Goal: Task Accomplishment & Management: Manage account settings

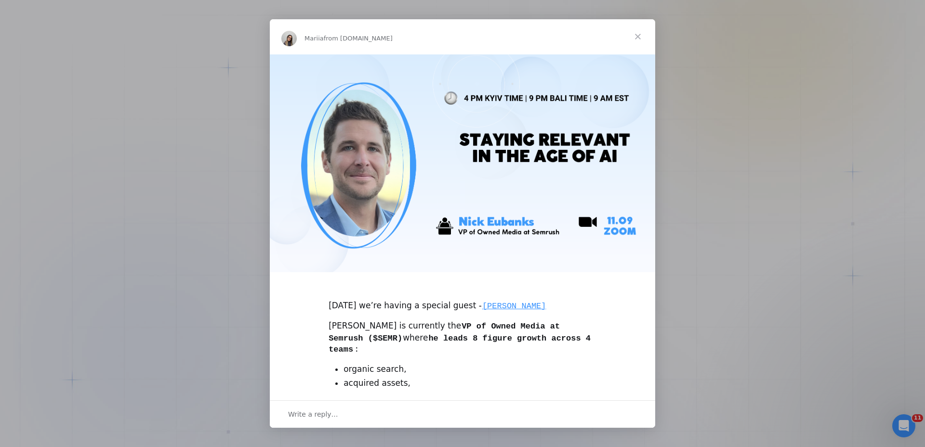
click at [635, 37] on span "Close" at bounding box center [638, 36] width 35 height 35
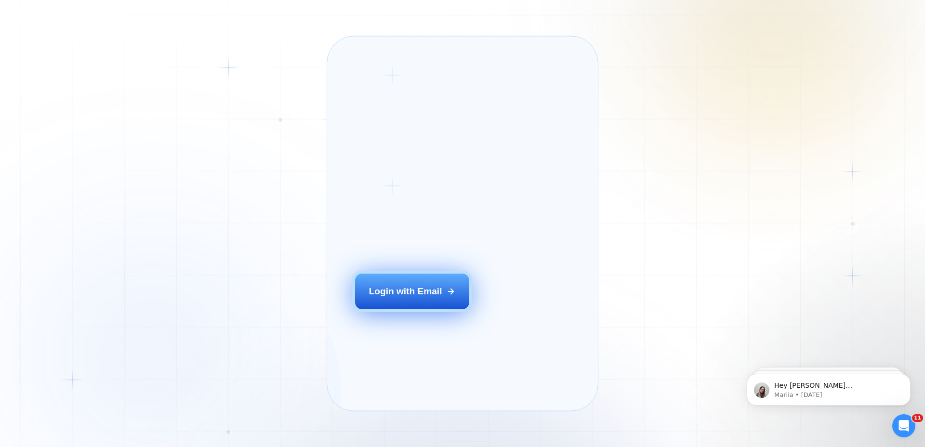
click at [405, 303] on button "Login with Email" at bounding box center [412, 292] width 115 height 36
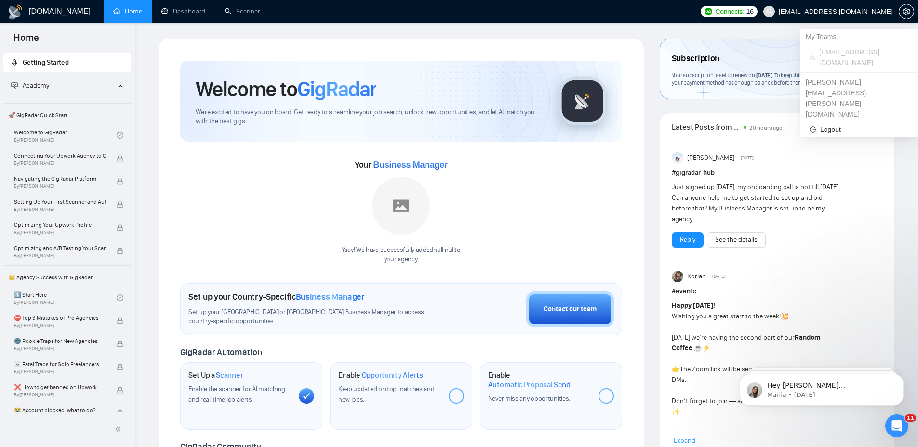
click at [852, 12] on span "[EMAIL_ADDRESS][DOMAIN_NAME]" at bounding box center [836, 12] width 114 height 0
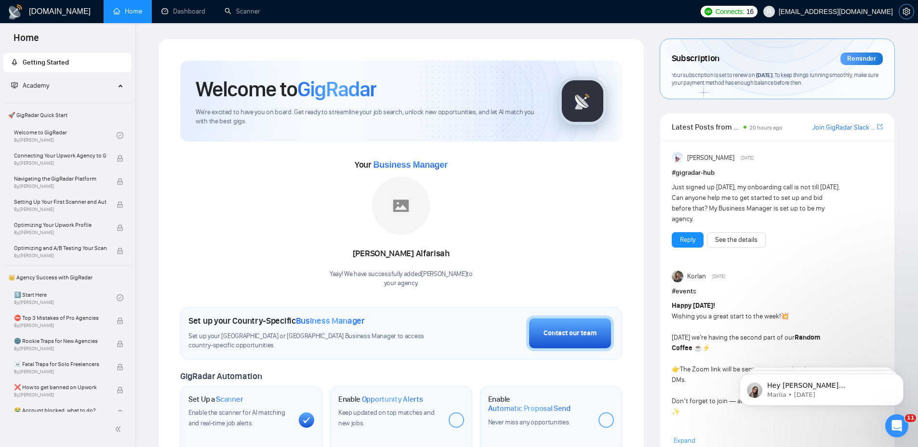
click at [903, 11] on icon "setting" at bounding box center [906, 12] width 7 height 8
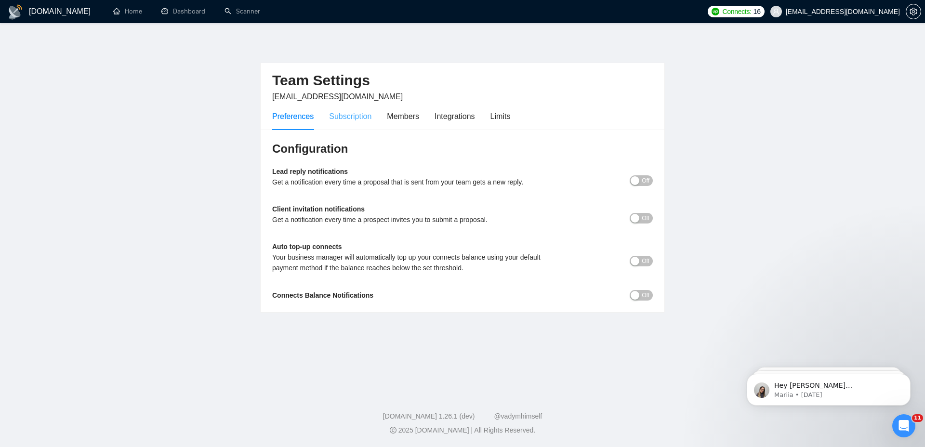
click at [356, 123] on div "Subscription" at bounding box center [350, 116] width 42 height 27
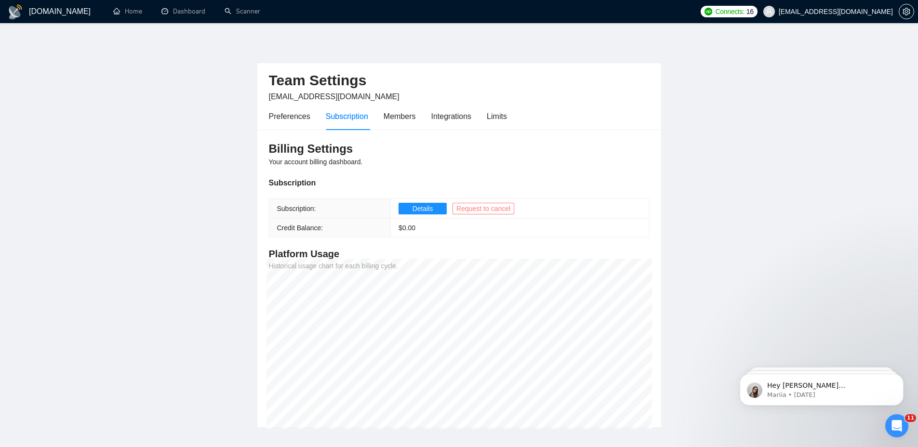
click at [479, 207] on span "Request to cancel" at bounding box center [483, 208] width 54 height 11
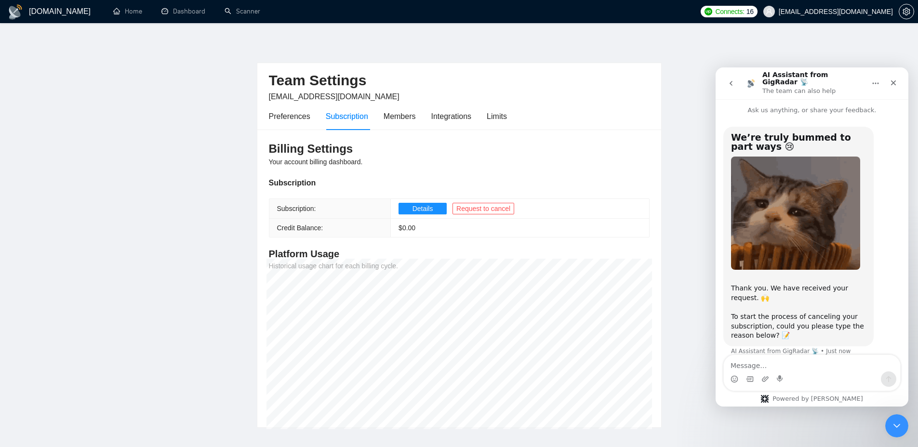
scroll to position [8, 0]
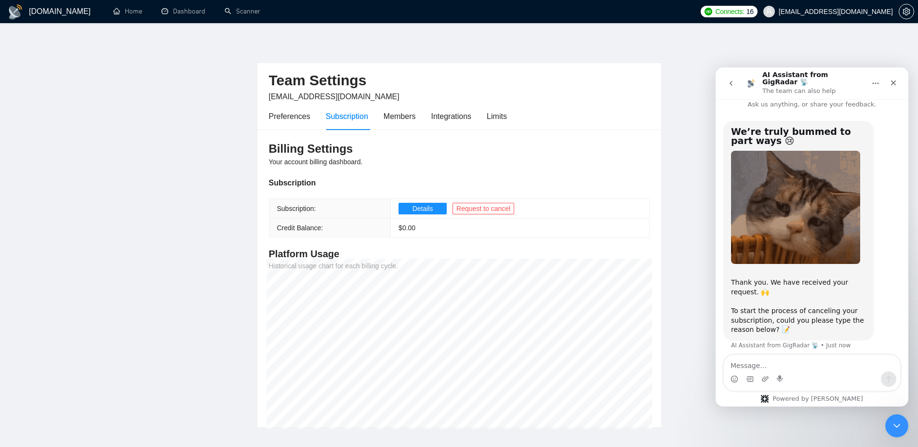
click at [797, 364] on textarea "Message…" at bounding box center [812, 363] width 176 height 16
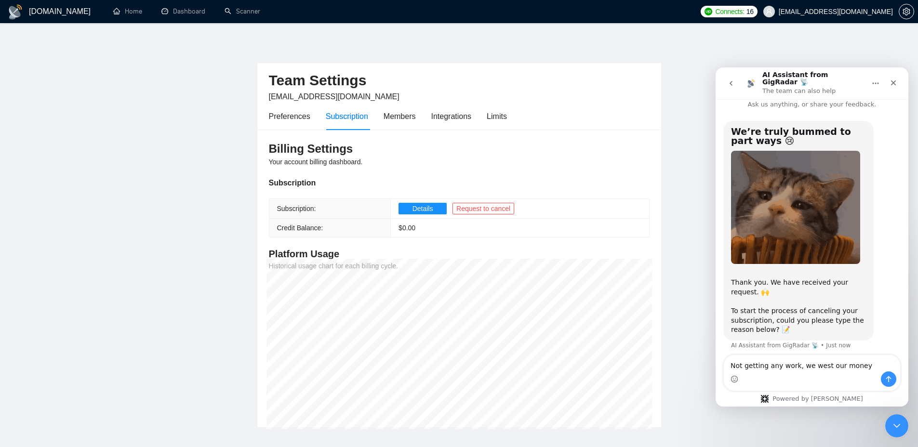
type textarea "Not getting any work, we west our money"
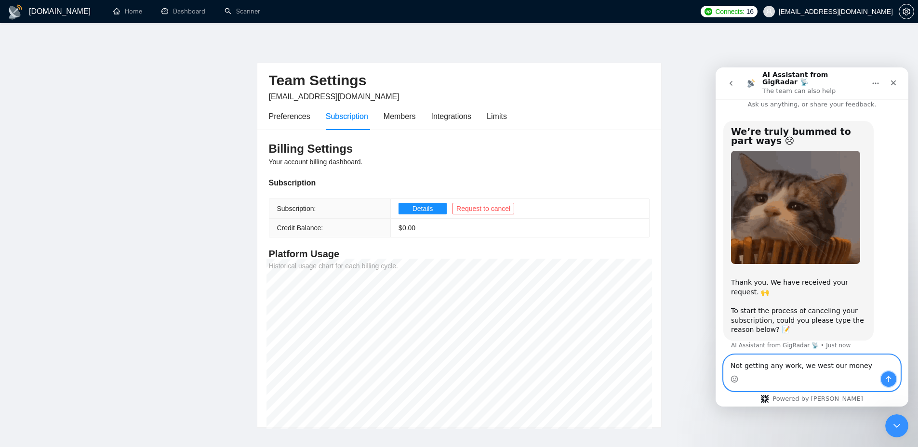
click at [892, 380] on icon "Send a message…" at bounding box center [889, 379] width 8 height 8
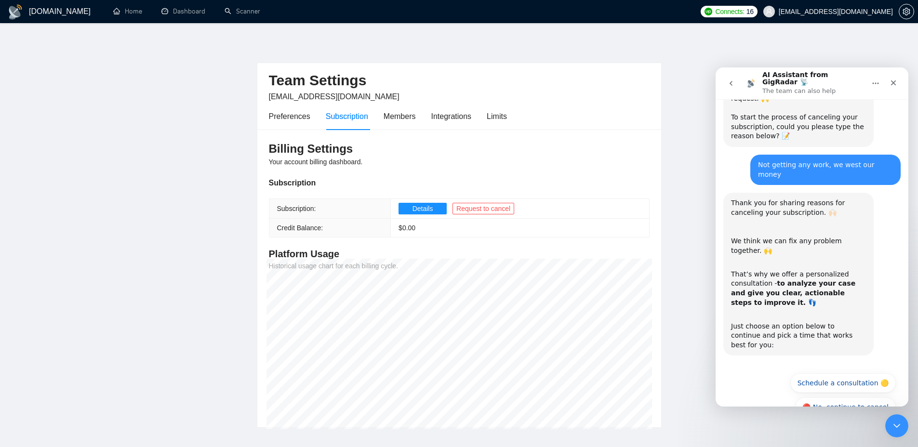
scroll to position [203, 0]
click at [846, 396] on button "🔴 No, continue to cancel" at bounding box center [845, 405] width 101 height 19
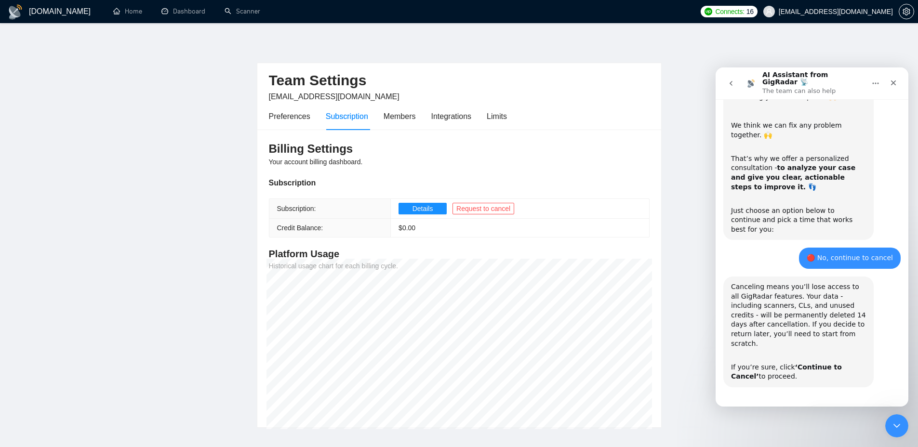
scroll to position [318, 0]
click at [845, 405] on button "🔴 Continue to Cancel" at bounding box center [851, 414] width 89 height 19
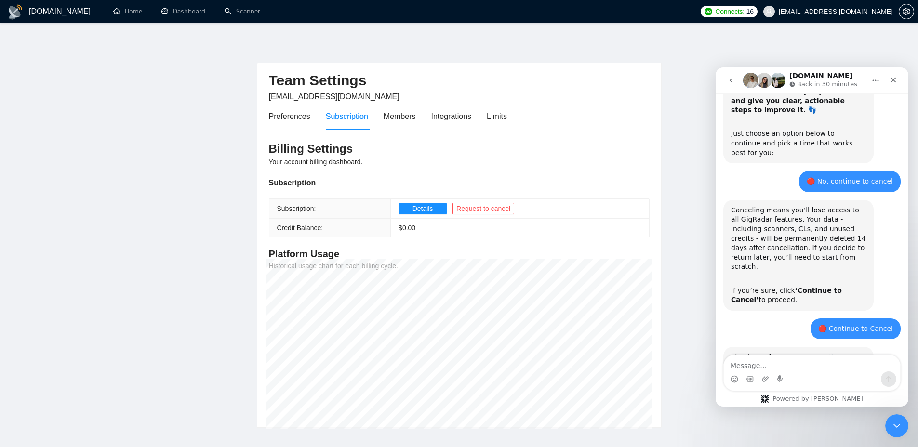
scroll to position [457, 0]
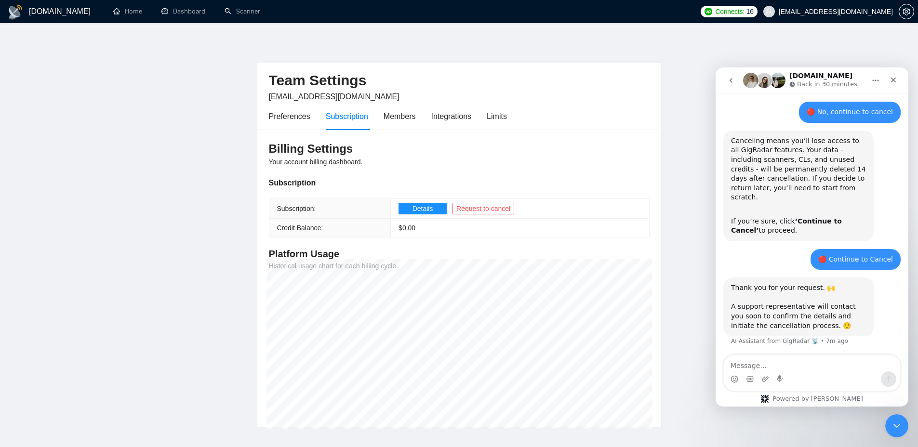
click at [137, 84] on main "Team Settings [EMAIL_ADDRESS][DOMAIN_NAME] Preferences Subscription Members Int…" at bounding box center [458, 233] width 887 height 389
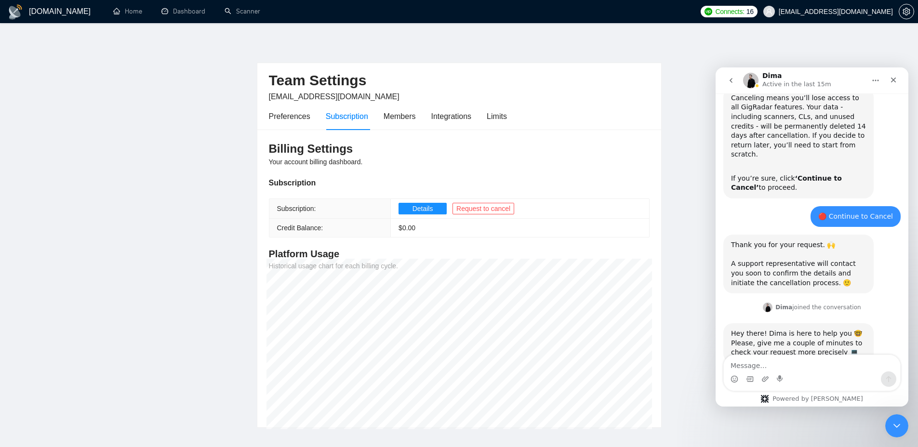
scroll to position [2, 0]
click at [517, 56] on div "Team Settings [EMAIL_ADDRESS][DOMAIN_NAME] Preferences Subscription Members Int…" at bounding box center [459, 231] width 405 height 389
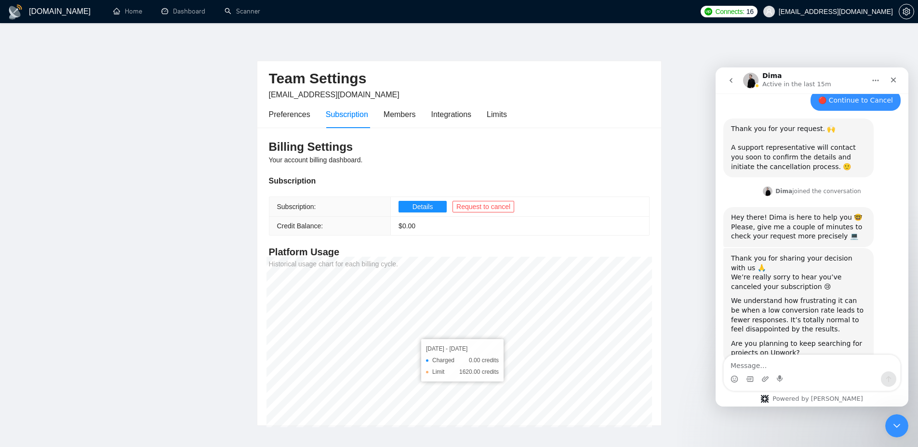
scroll to position [617, 0]
click at [776, 363] on textarea "Message…" at bounding box center [812, 363] width 176 height 16
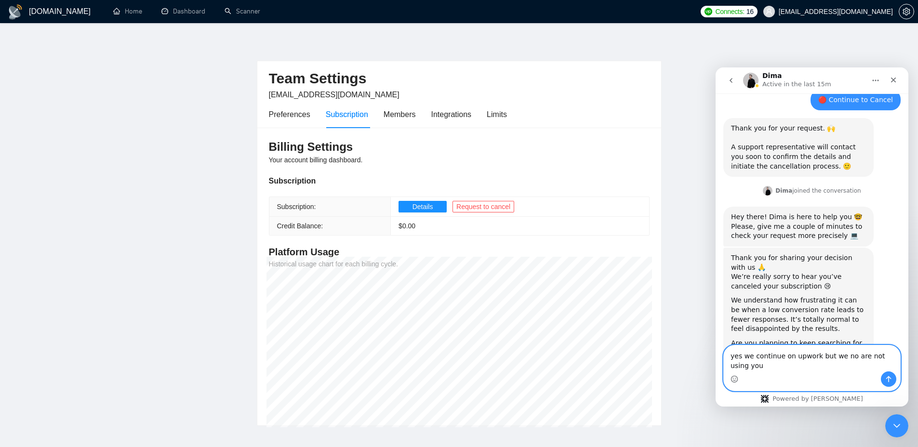
scroll to position [626, 0]
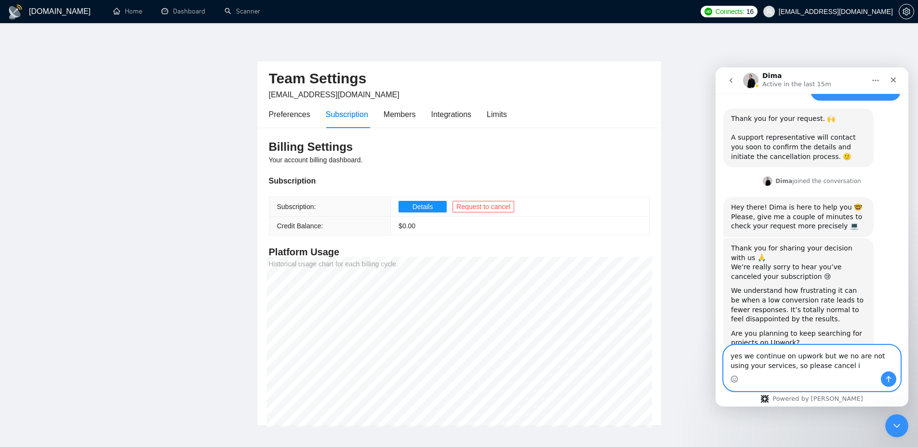
type textarea "yes we continue on upwork but we no are not using your services, so please canc…"
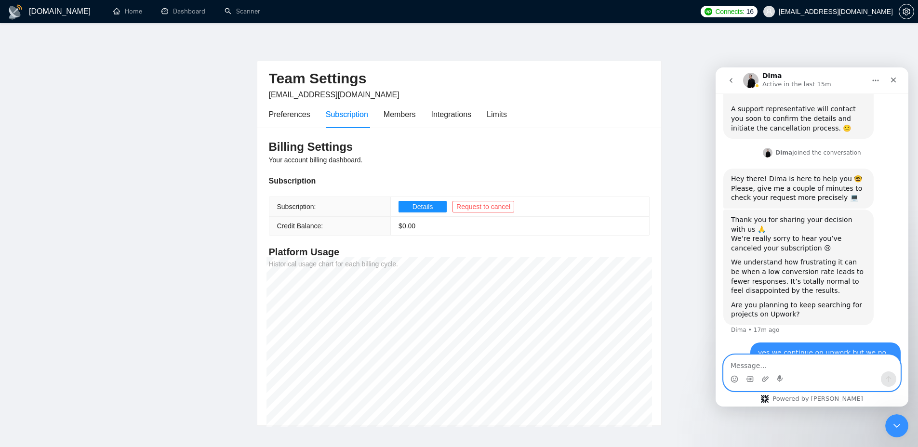
scroll to position [655, 0]
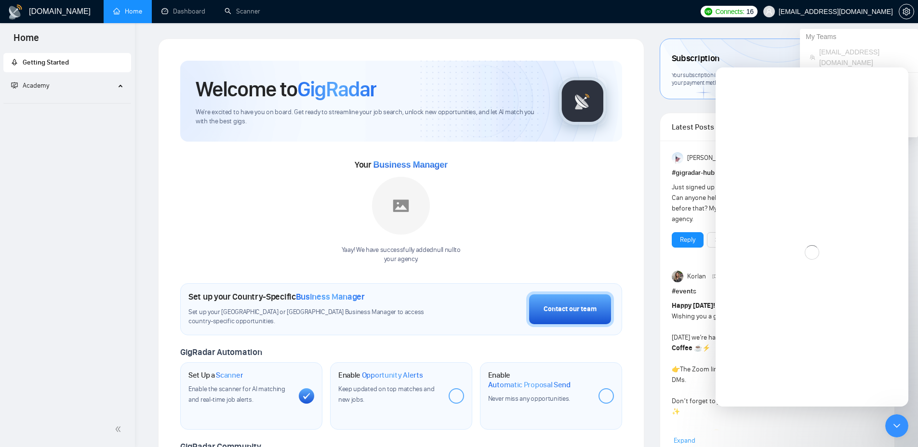
click at [861, 12] on span "[EMAIL_ADDRESS][DOMAIN_NAME]" at bounding box center [836, 12] width 114 height 0
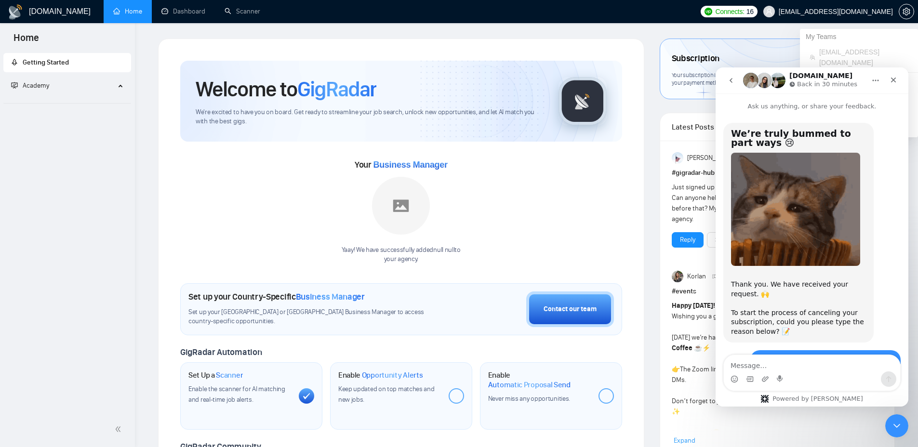
scroll to position [457, 0]
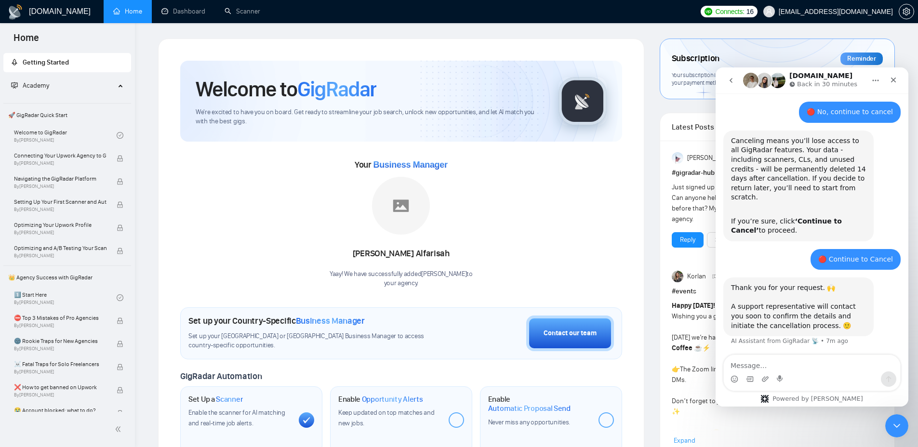
click at [903, 426] on div "Close Intercom Messenger" at bounding box center [895, 424] width 23 height 23
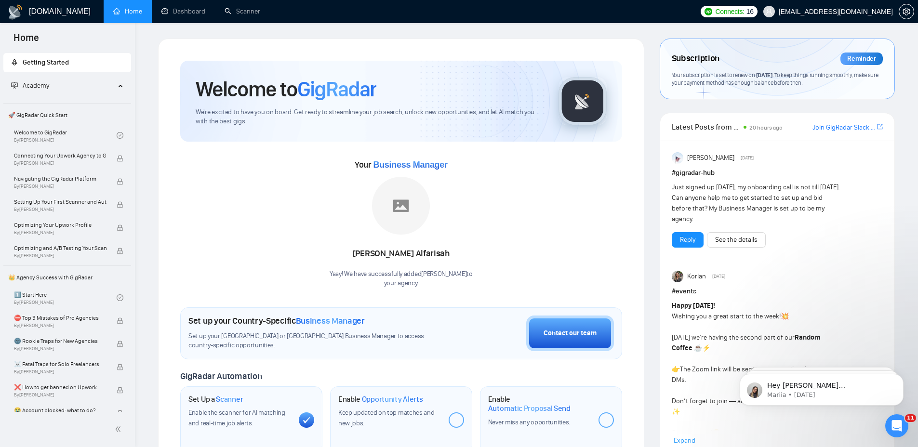
scroll to position [0, 0]
click at [906, 13] on icon "setting" at bounding box center [906, 12] width 7 height 8
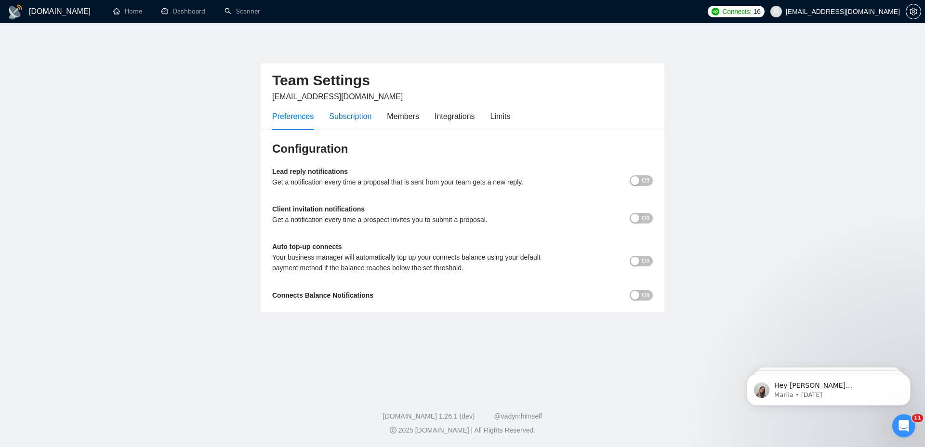
click at [367, 116] on div "Subscription" at bounding box center [350, 116] width 42 height 12
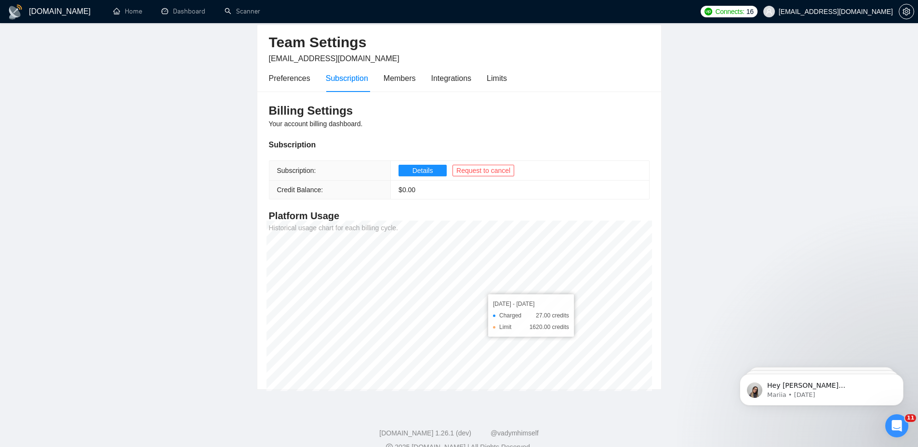
scroll to position [55, 0]
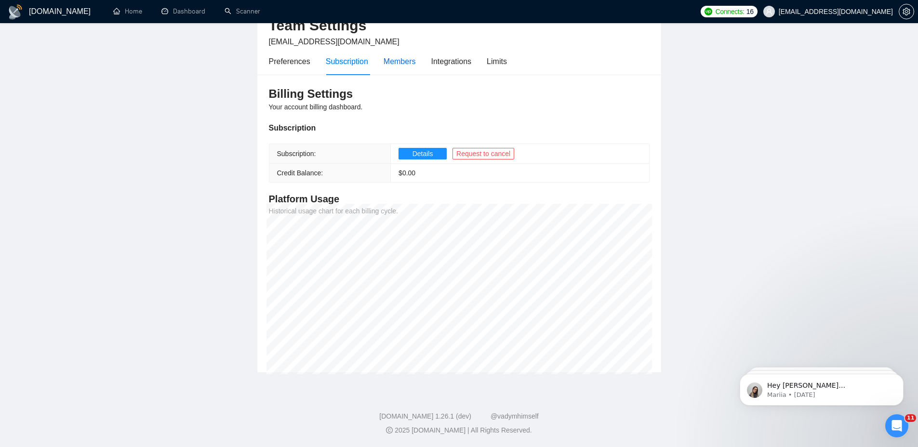
click at [403, 58] on div "Members" at bounding box center [400, 61] width 32 height 12
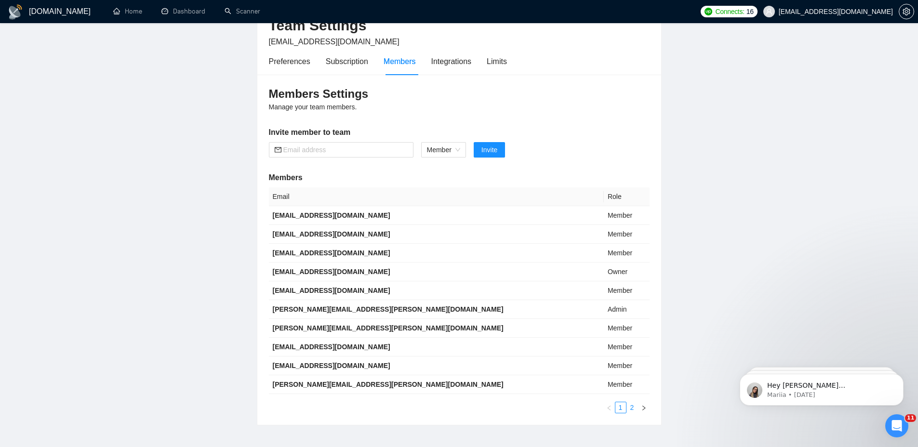
click at [633, 408] on link "2" at bounding box center [632, 407] width 11 height 11
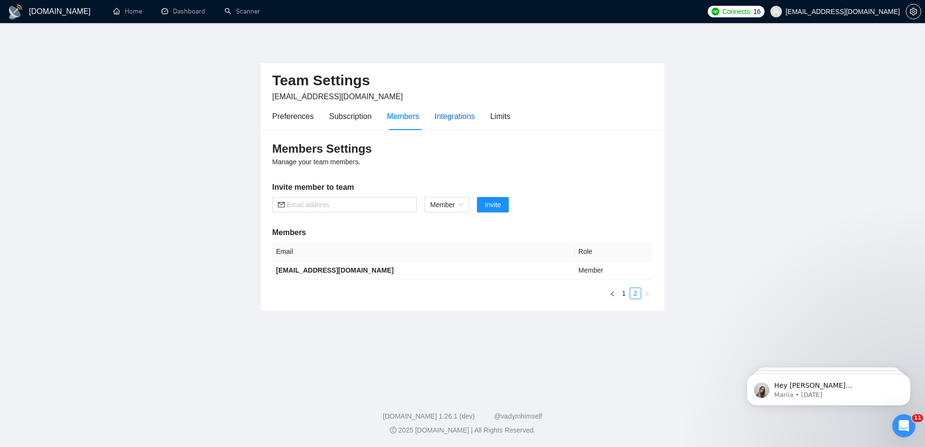
click at [468, 117] on div "Integrations" at bounding box center [455, 116] width 40 height 12
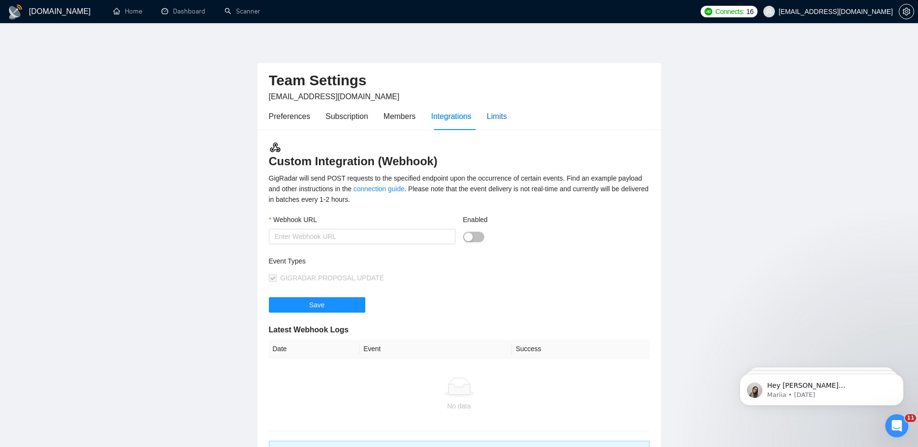
click at [497, 120] on div "Limits" at bounding box center [497, 116] width 20 height 12
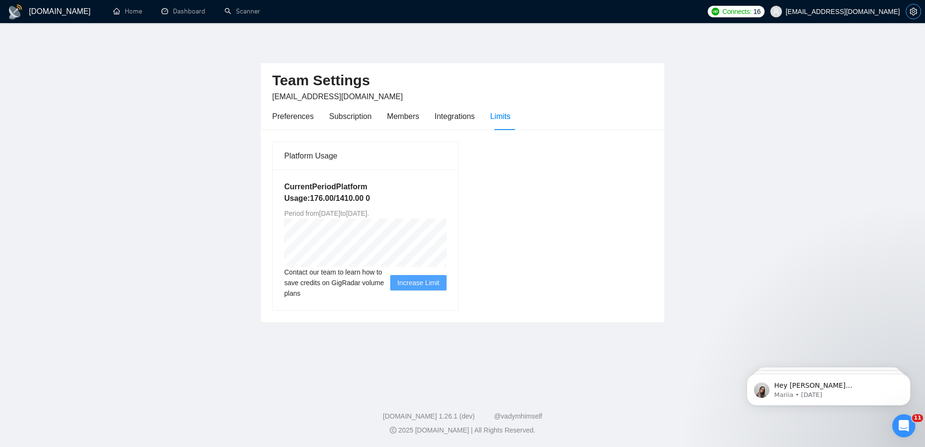
click at [912, 14] on icon "setting" at bounding box center [914, 12] width 8 height 8
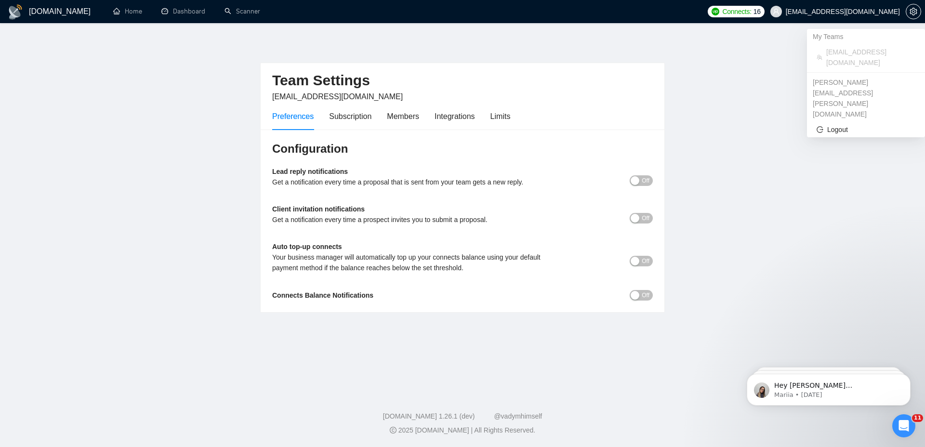
click at [882, 12] on span "[EMAIL_ADDRESS][DOMAIN_NAME]" at bounding box center [843, 12] width 114 height 0
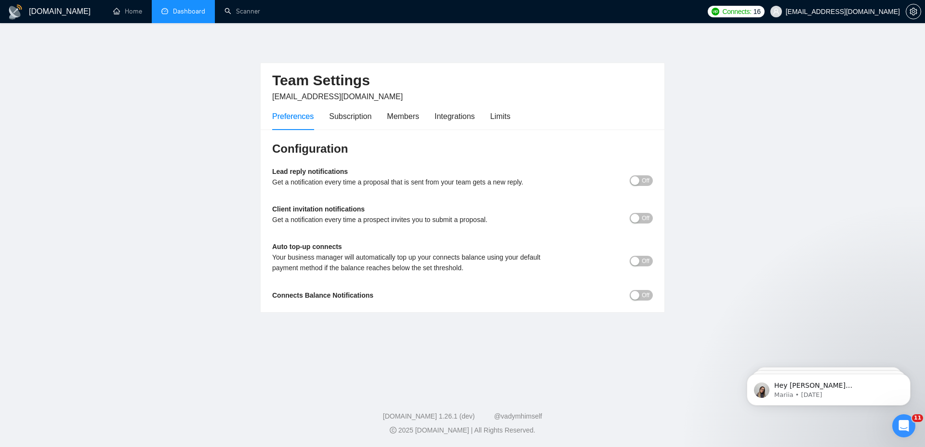
click at [190, 10] on link "Dashboard" at bounding box center [183, 11] width 44 height 8
